Goal: Navigation & Orientation: Find specific page/section

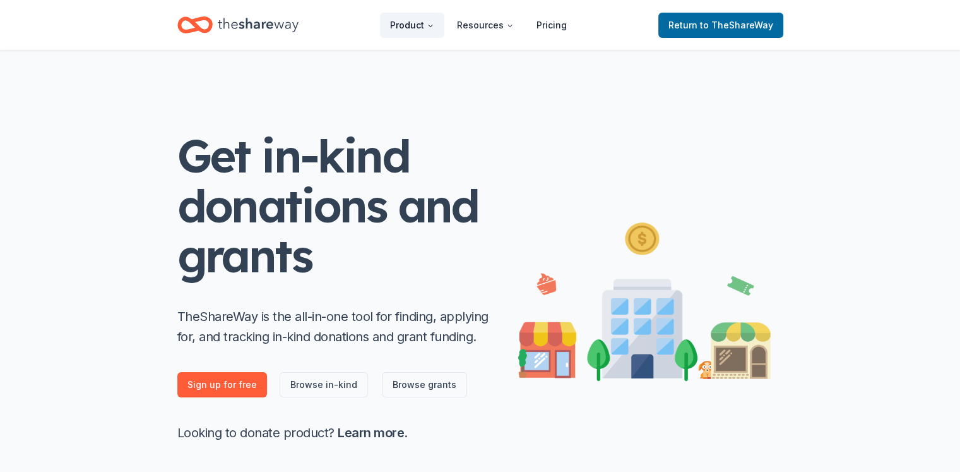
click at [432, 25] on icon "Main" at bounding box center [431, 26] width 4 height 2
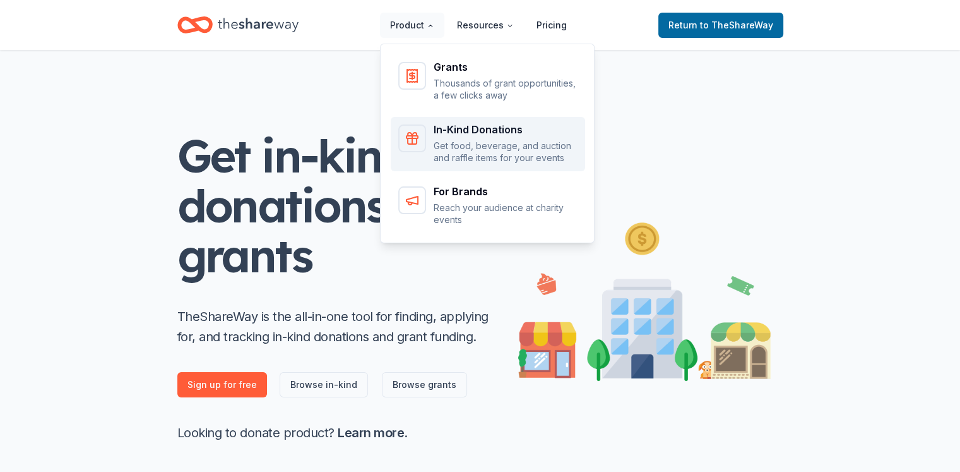
click at [424, 132] on div "Main" at bounding box center [412, 138] width 28 height 28
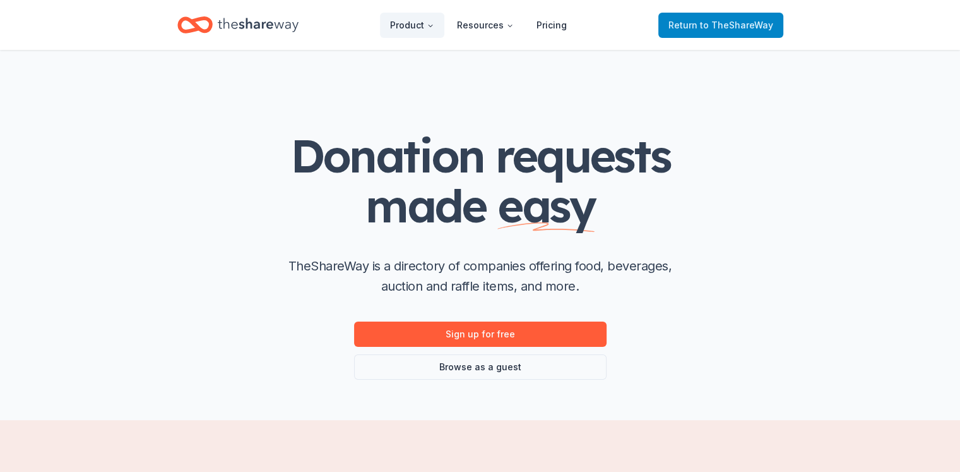
click at [695, 28] on span "Return to TheShareWay" at bounding box center [721, 25] width 105 height 15
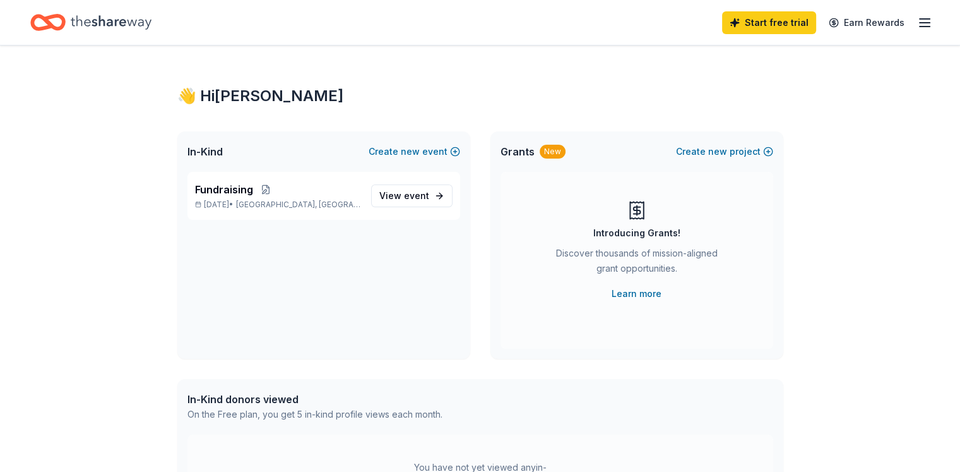
click at [917, 20] on icon "button" at bounding box center [924, 22] width 15 height 15
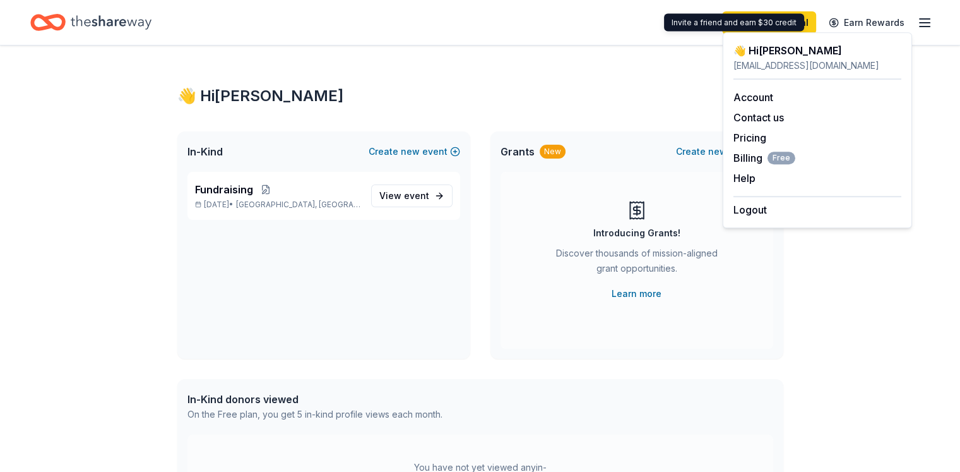
click at [592, 102] on div "👋 Hi Kaelyn" at bounding box center [480, 96] width 606 height 20
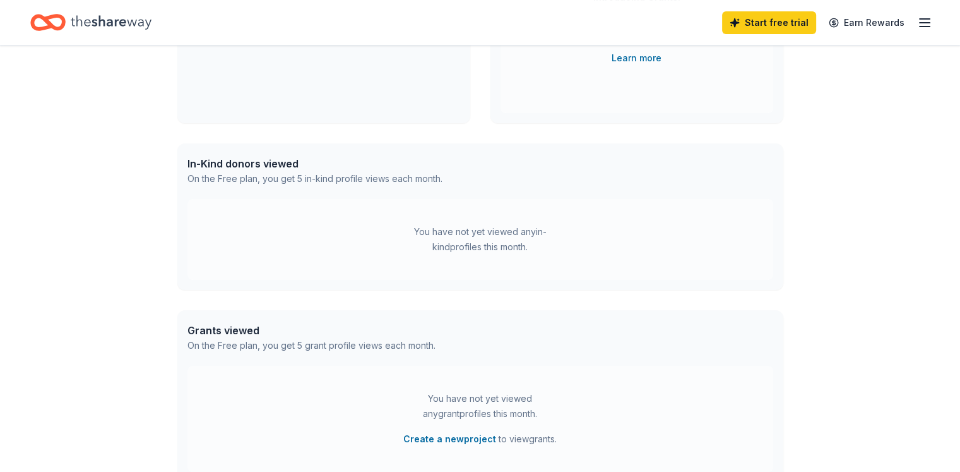
scroll to position [253, 0]
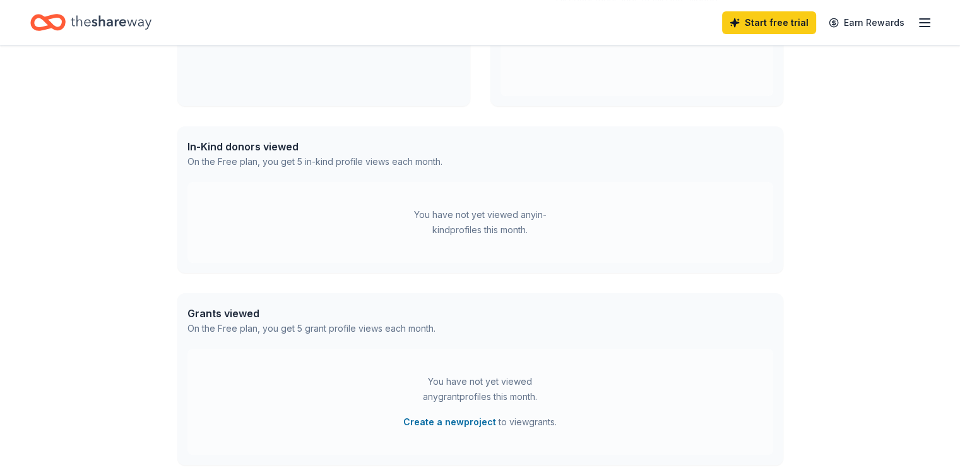
click at [342, 160] on div "On the Free plan, you get 5 in-kind profile views each month." at bounding box center [314, 161] width 255 height 15
click at [279, 150] on div "In-Kind donors viewed" at bounding box center [314, 146] width 255 height 15
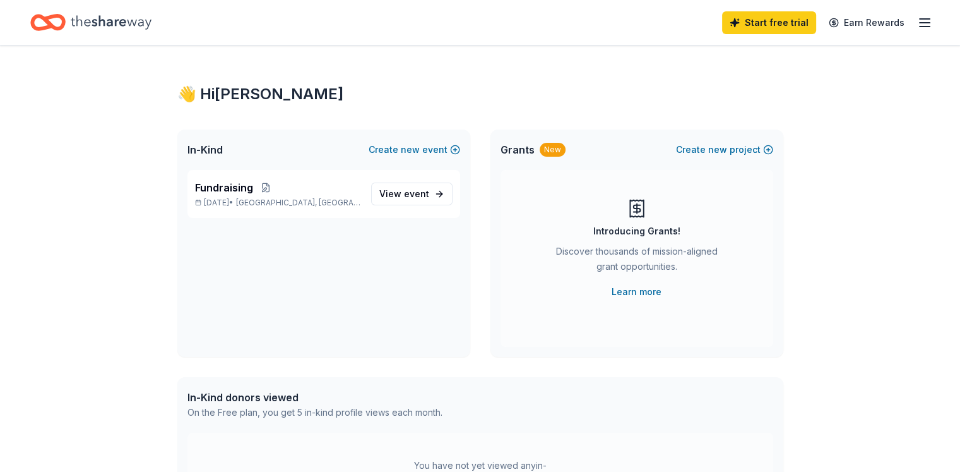
scroll to position [0, 0]
